Goal: Task Accomplishment & Management: Manage account settings

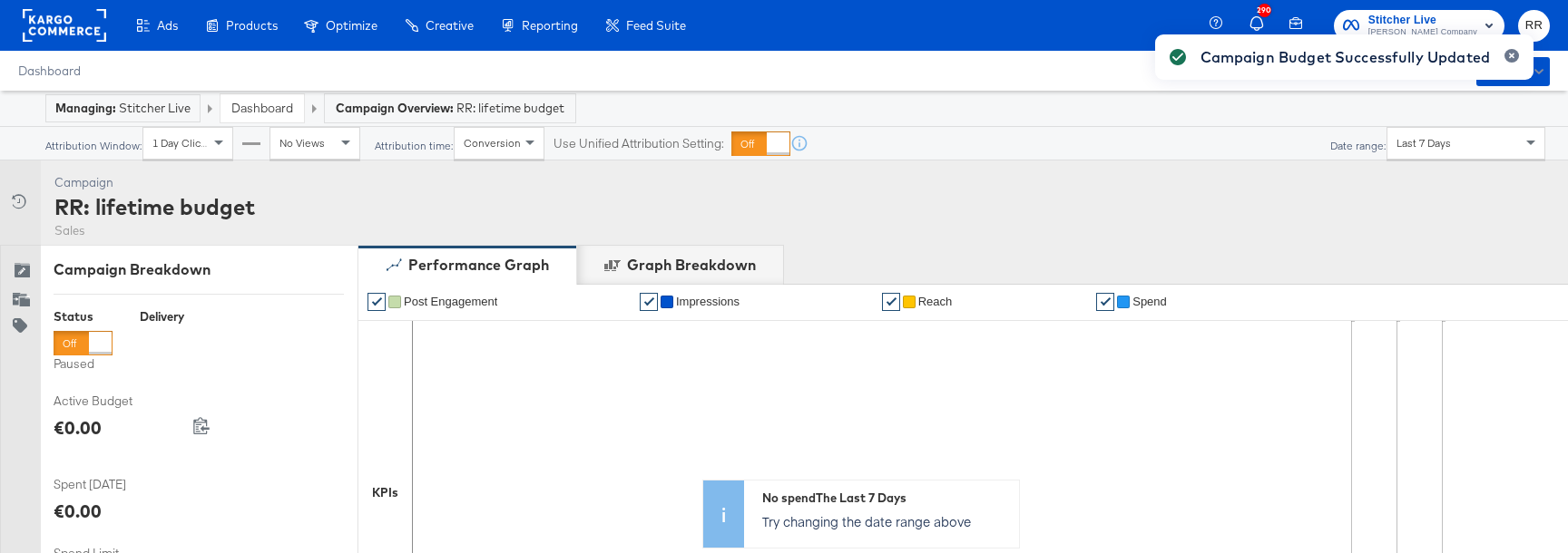
scroll to position [832, 0]
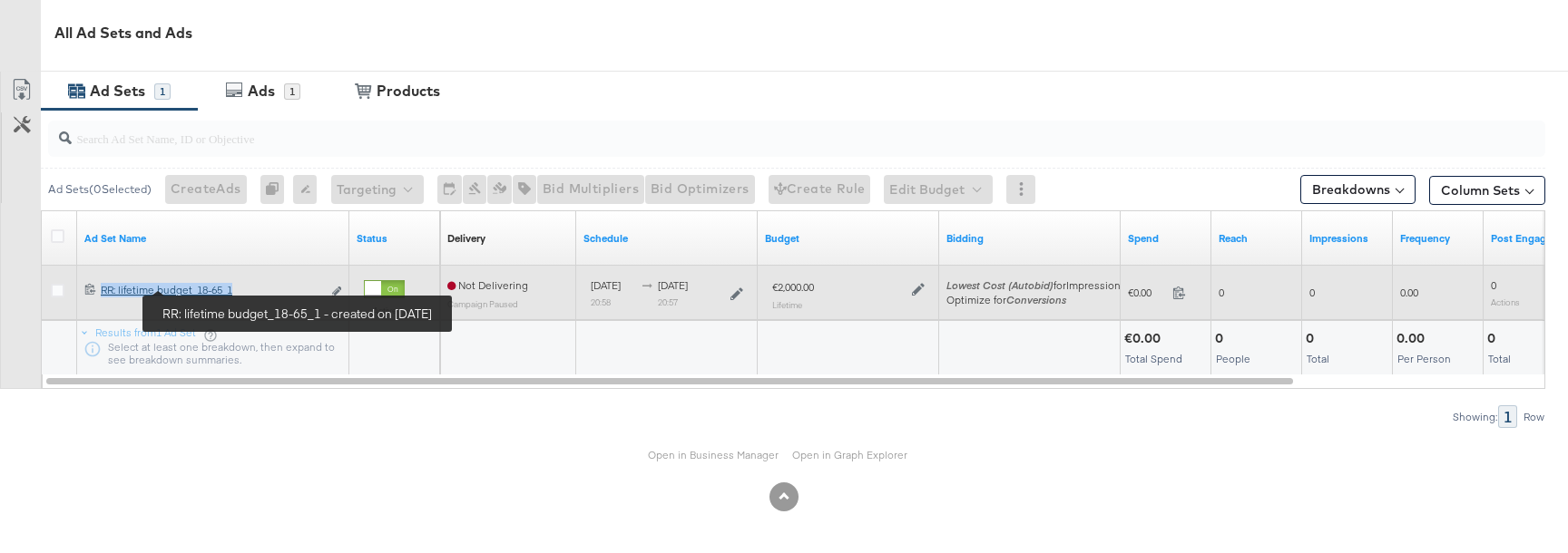
copy div "RR: lifetime budget_18-65_1"
click at [918, 294] on icon at bounding box center [919, 290] width 13 height 13
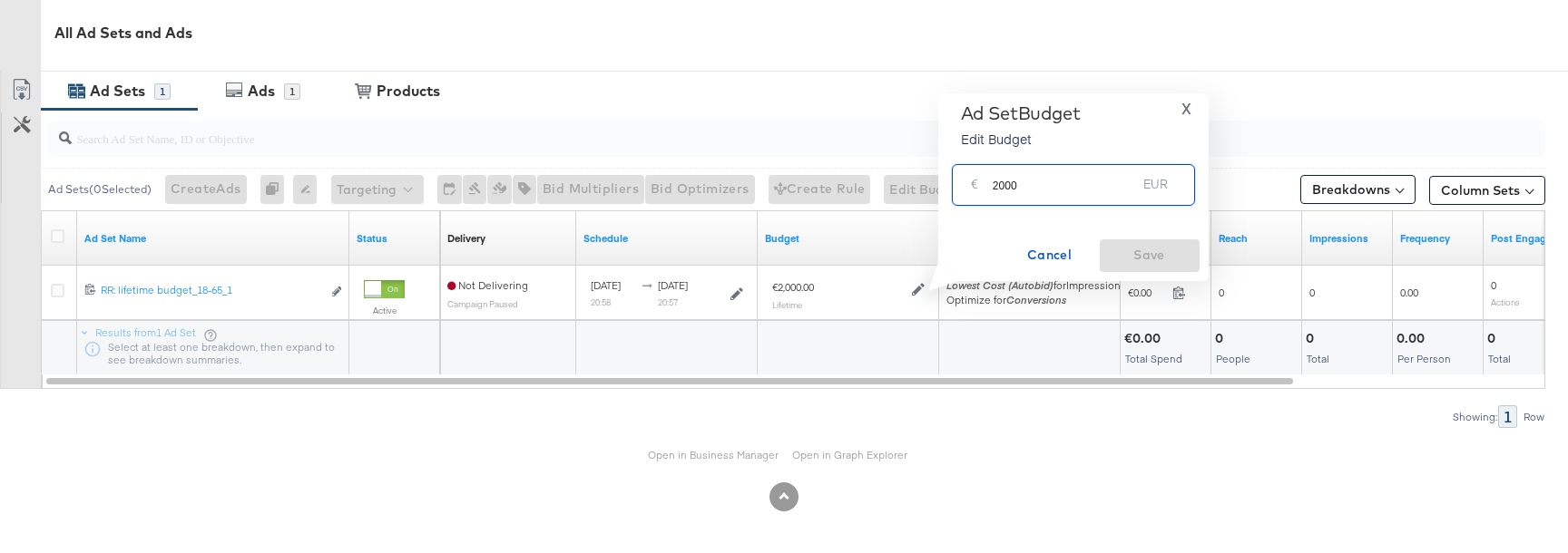
drag, startPoint x: 997, startPoint y: 187, endPoint x: 922, endPoint y: 187, distance: 75.0
type input "1000"
click at [1179, 262] on span "Save" at bounding box center [1150, 255] width 85 height 22
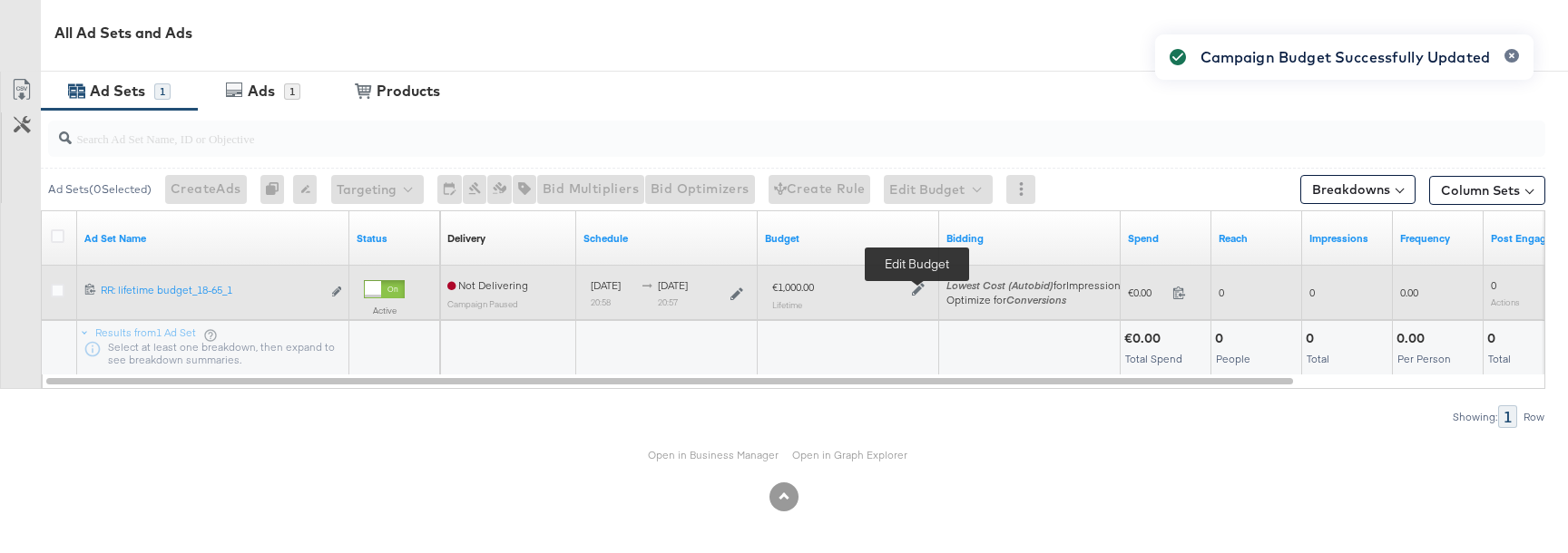
click at [914, 289] on icon at bounding box center [919, 290] width 13 height 13
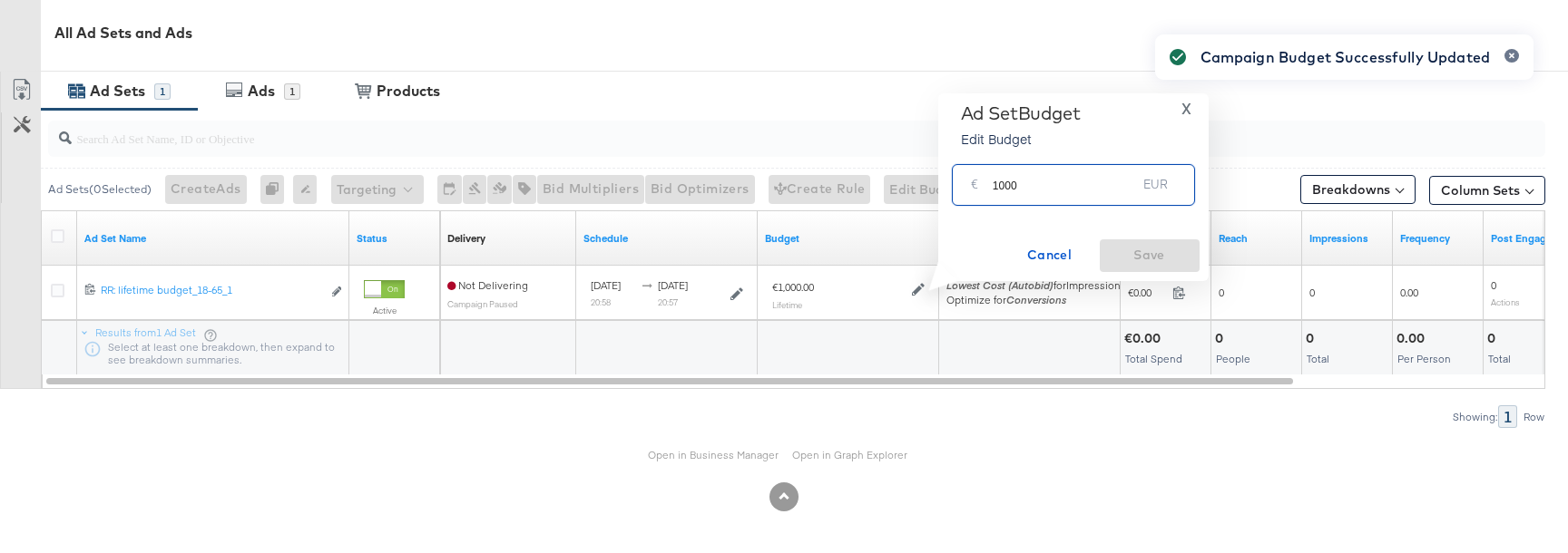
drag, startPoint x: 997, startPoint y: 184, endPoint x: 972, endPoint y: 184, distance: 25.0
click at [976, 184] on div "€ 1000 EUR" at bounding box center [1073, 185] width 243 height 41
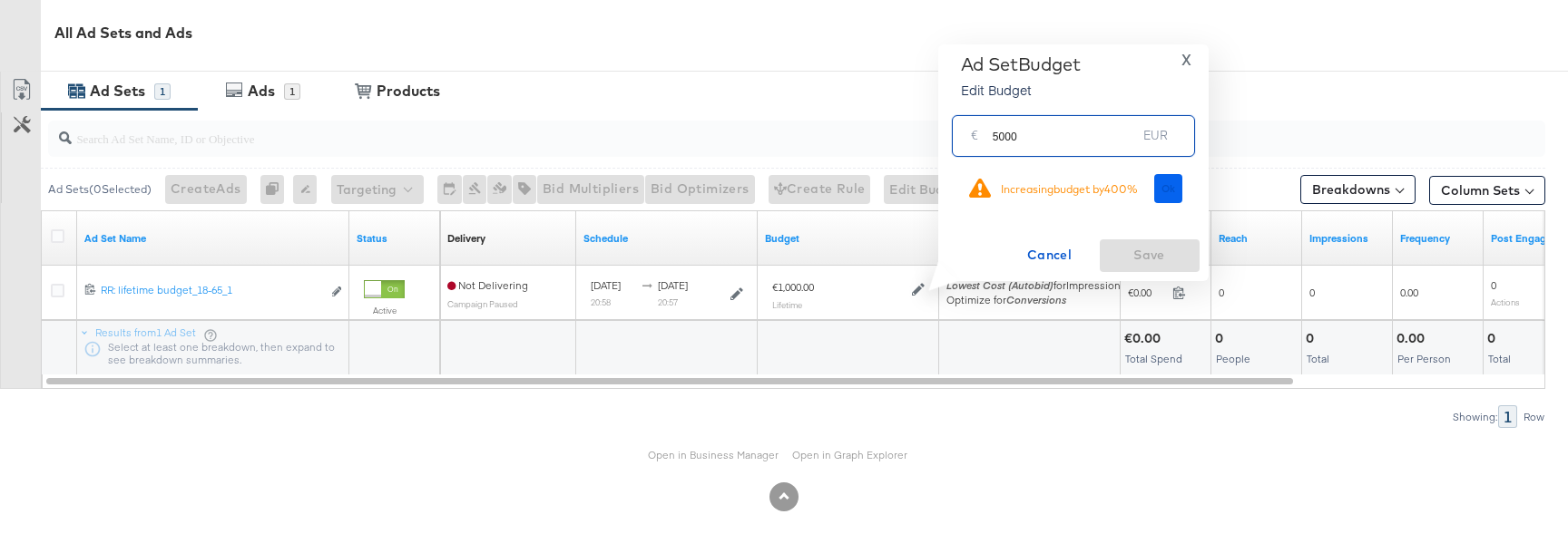
type input "5000"
click at [1163, 201] on button "Ok" at bounding box center [1168, 188] width 29 height 29
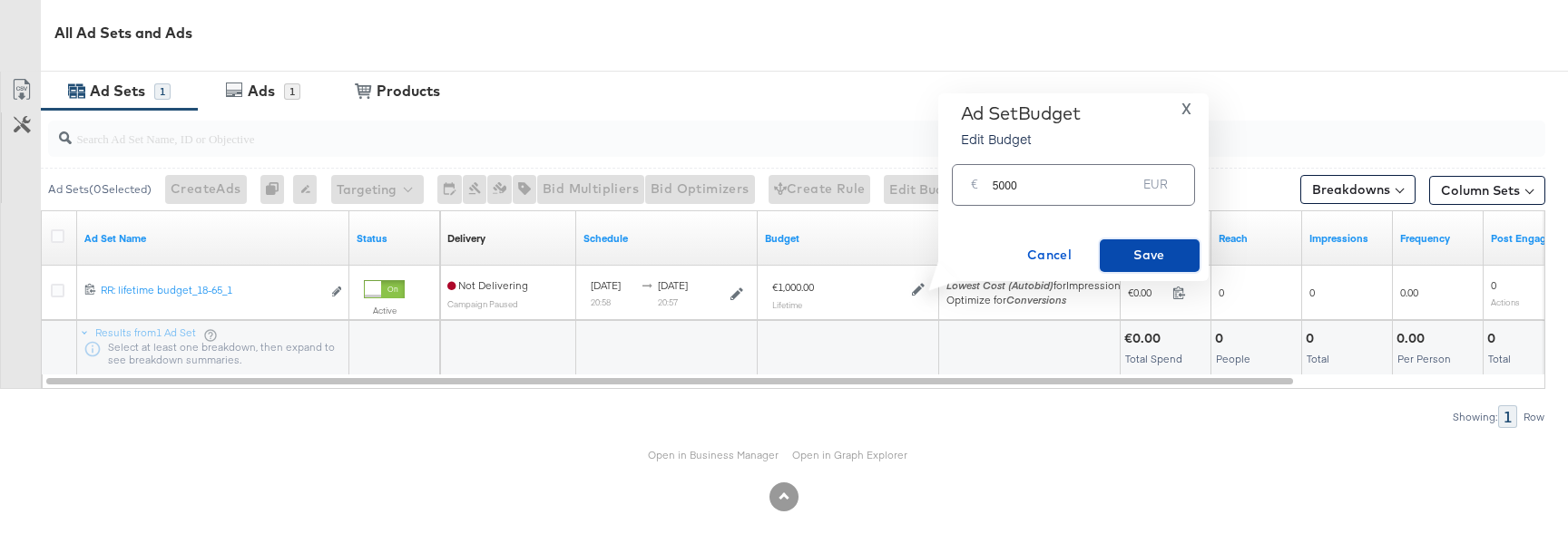
click at [1149, 254] on span "Save" at bounding box center [1150, 255] width 85 height 22
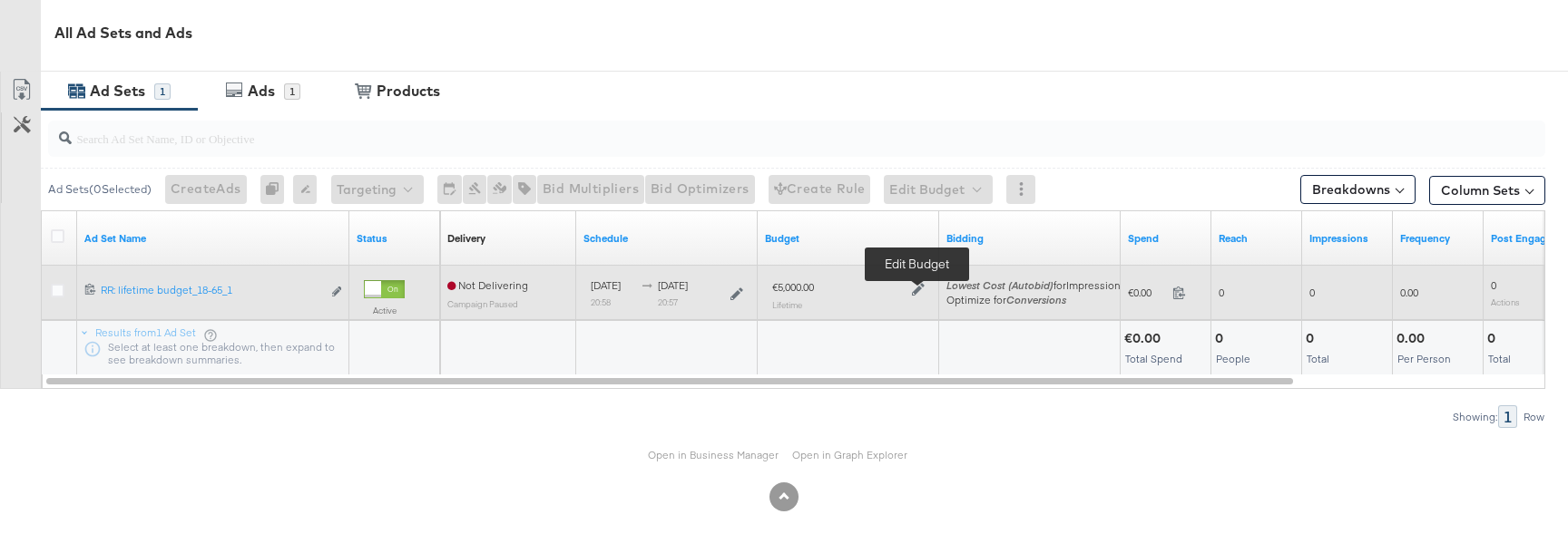
click at [916, 291] on icon at bounding box center [919, 290] width 13 height 13
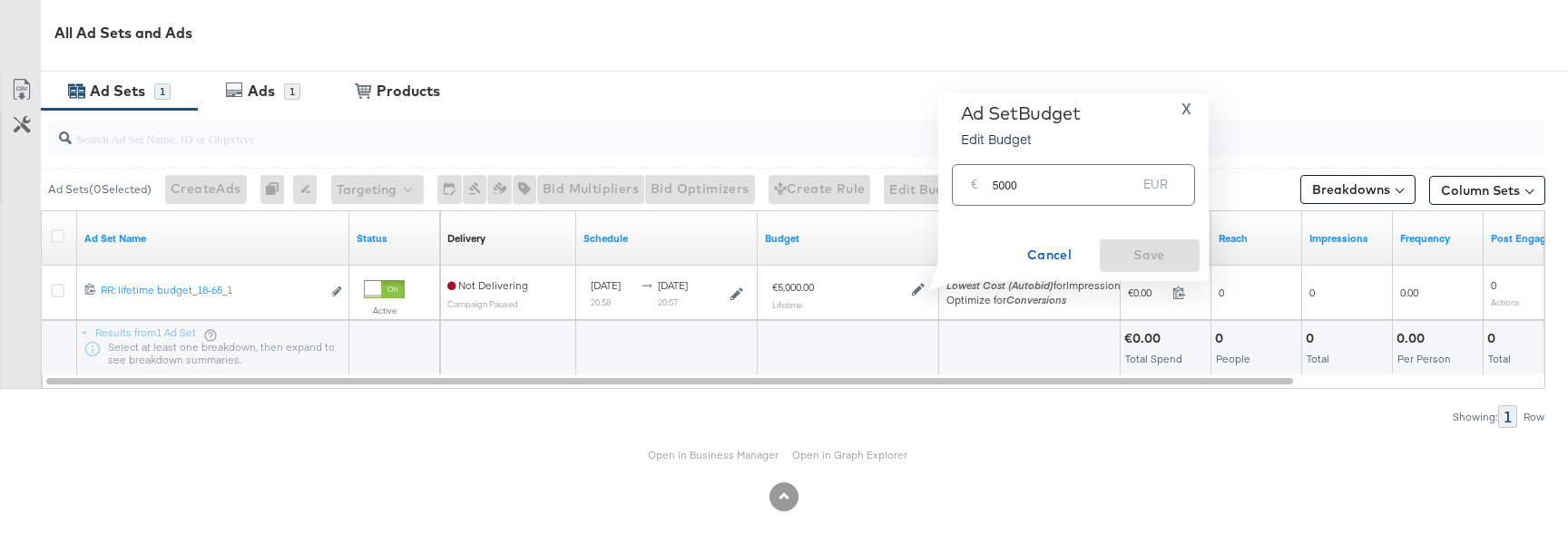
click at [1010, 187] on input "5000" at bounding box center [1065, 177] width 144 height 39
click at [1028, 187] on input "5000" at bounding box center [1065, 177] width 144 height 39
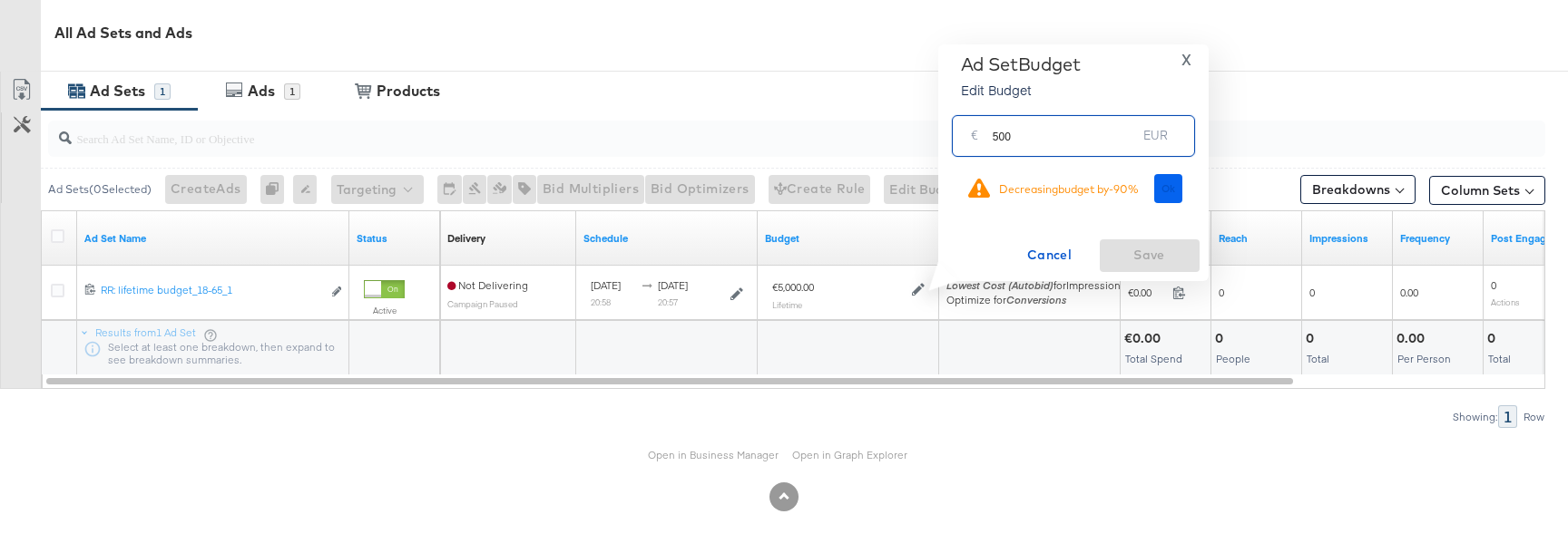
type input "500"
click at [1178, 189] on button "Ok" at bounding box center [1168, 188] width 29 height 29
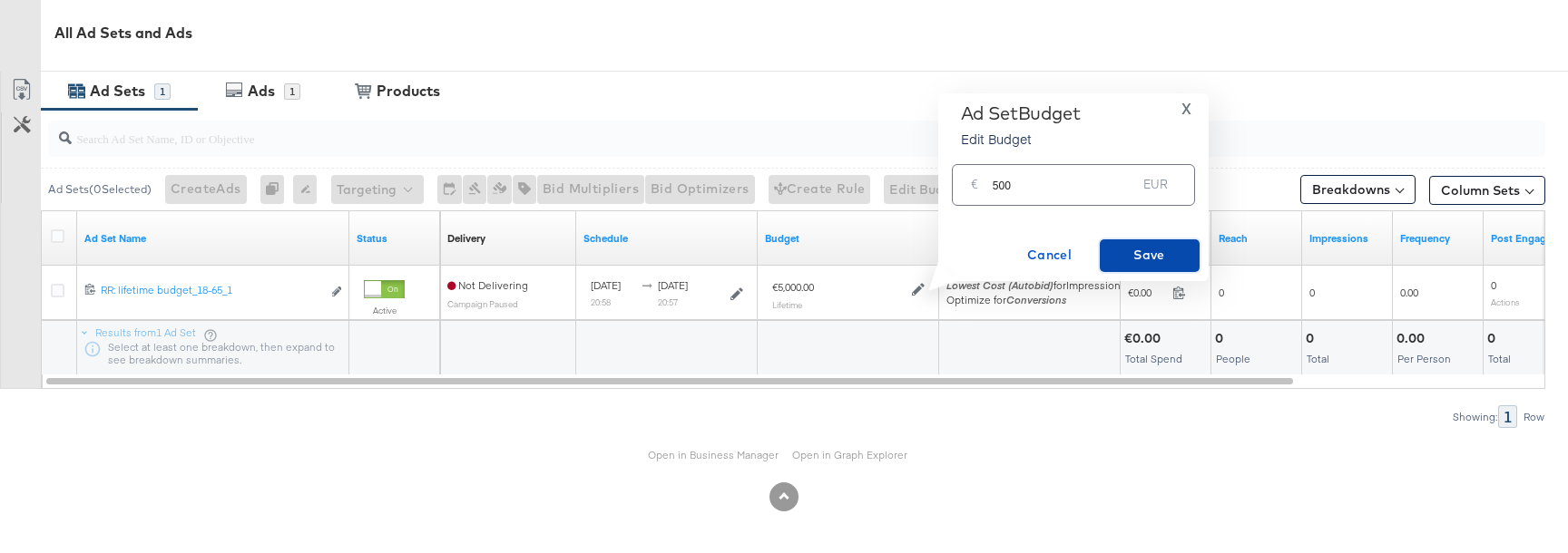
click at [1133, 262] on span "Save" at bounding box center [1150, 255] width 85 height 22
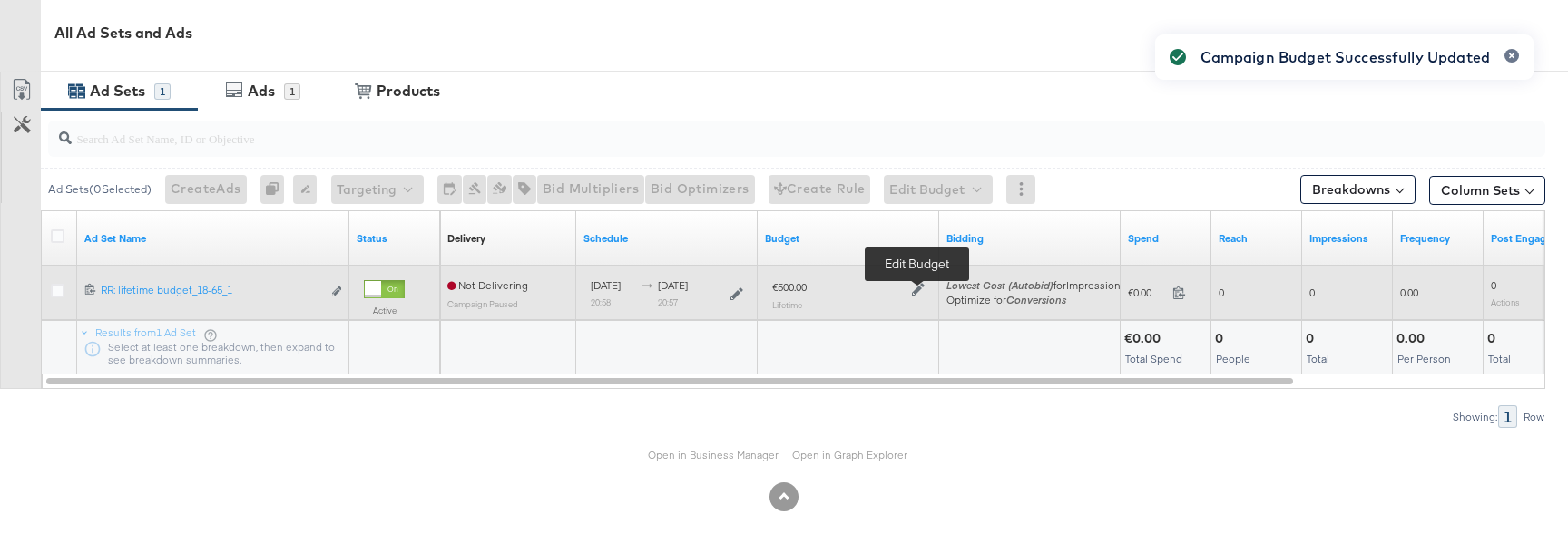
click at [918, 287] on icon at bounding box center [919, 290] width 13 height 13
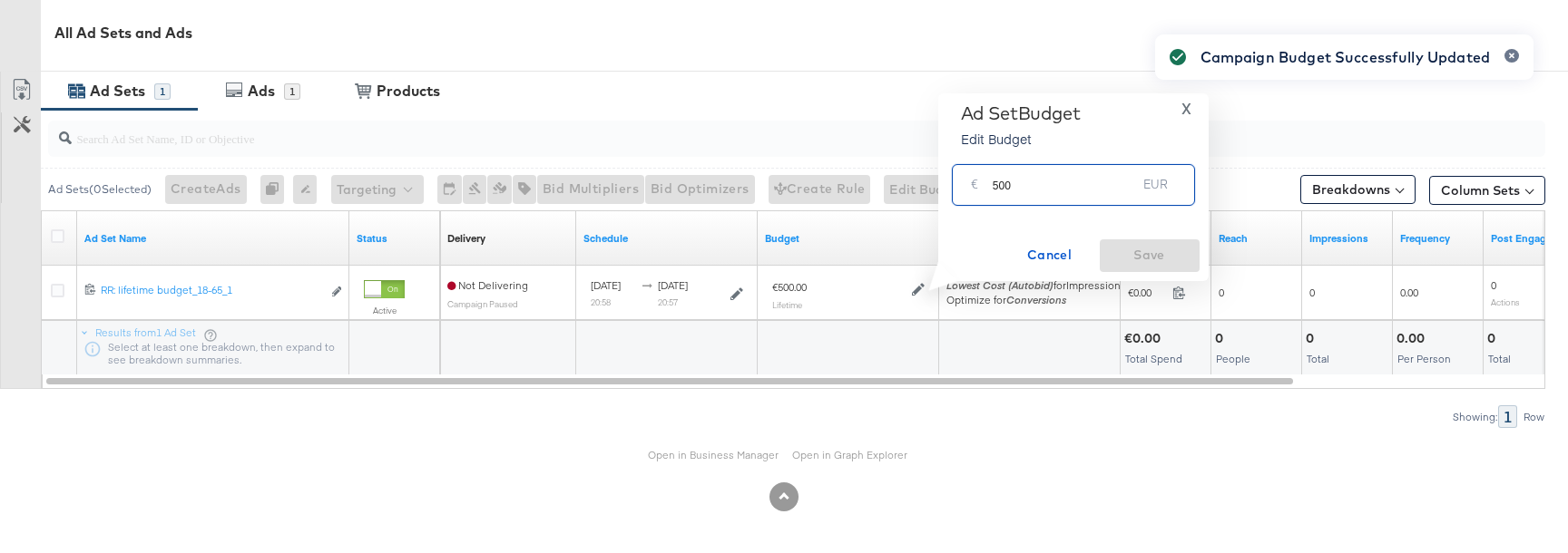
click at [1021, 187] on input "500" at bounding box center [1065, 177] width 144 height 39
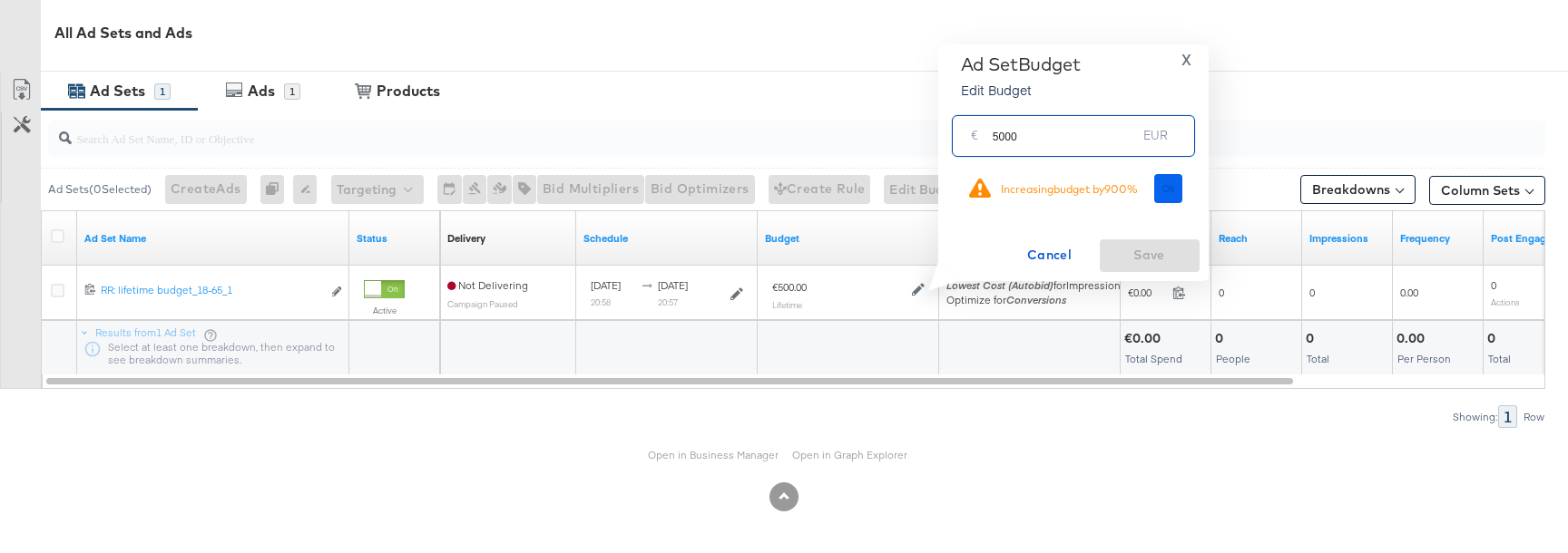
type input "5000"
click at [1168, 191] on span "Ok" at bounding box center [1168, 189] width 14 height 13
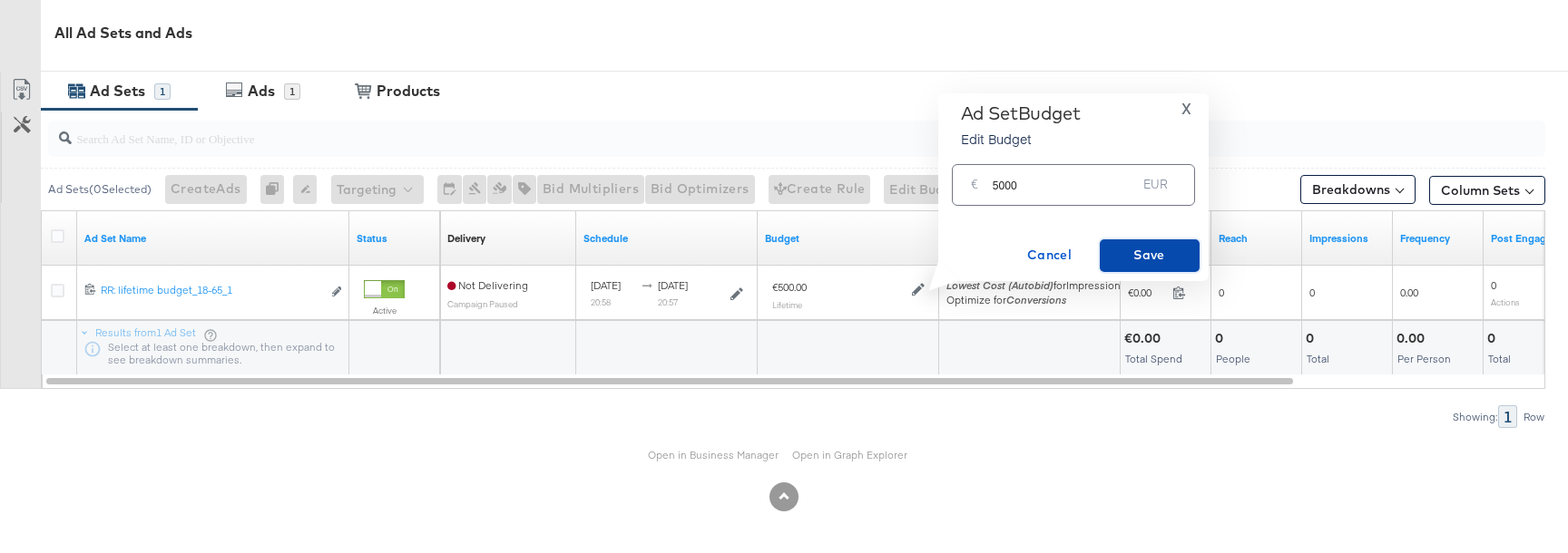
click at [1157, 245] on span "Save" at bounding box center [1150, 255] width 85 height 22
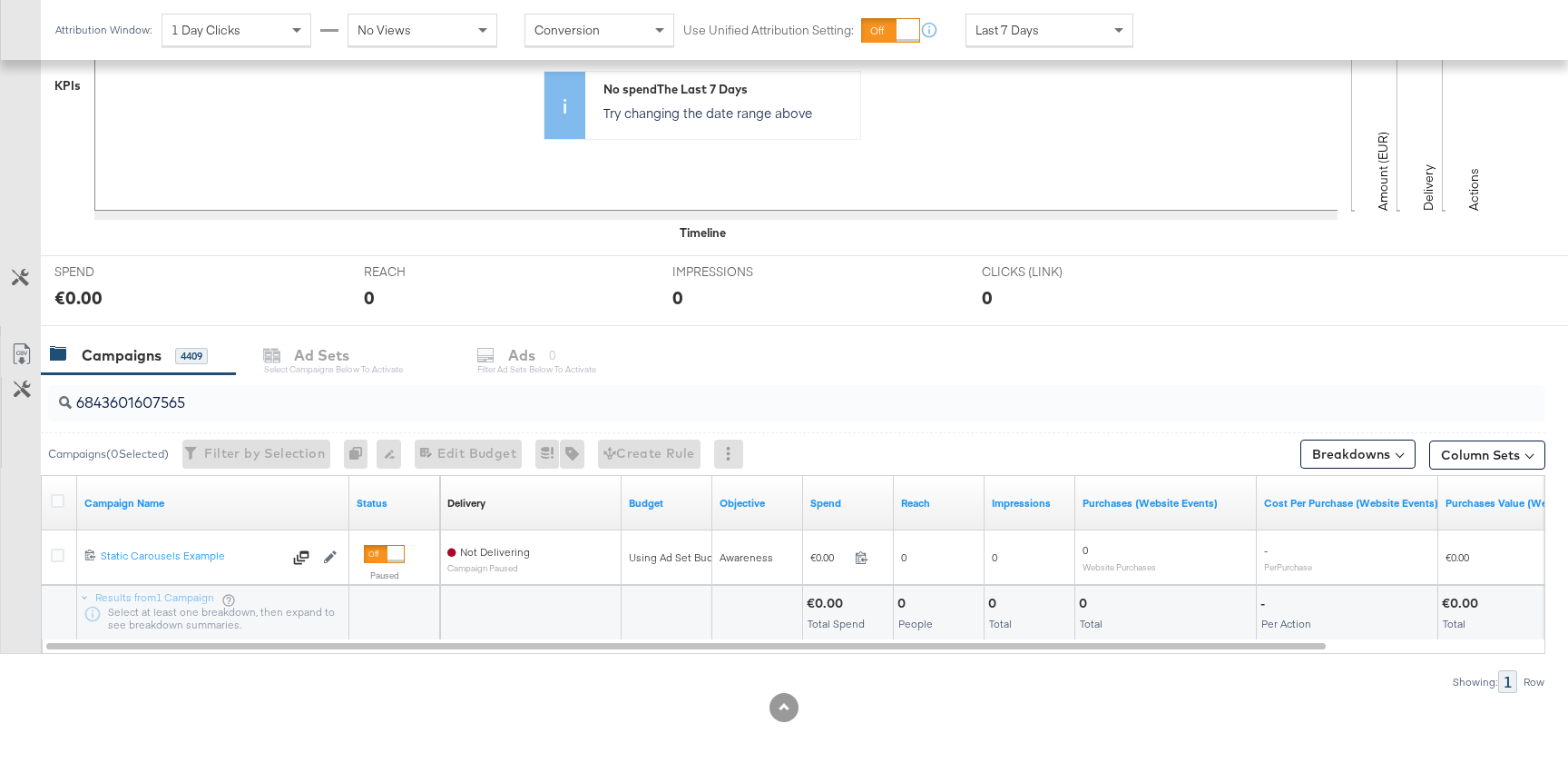
scroll to position [495, 0]
